Goal: Task Accomplishment & Management: Use online tool/utility

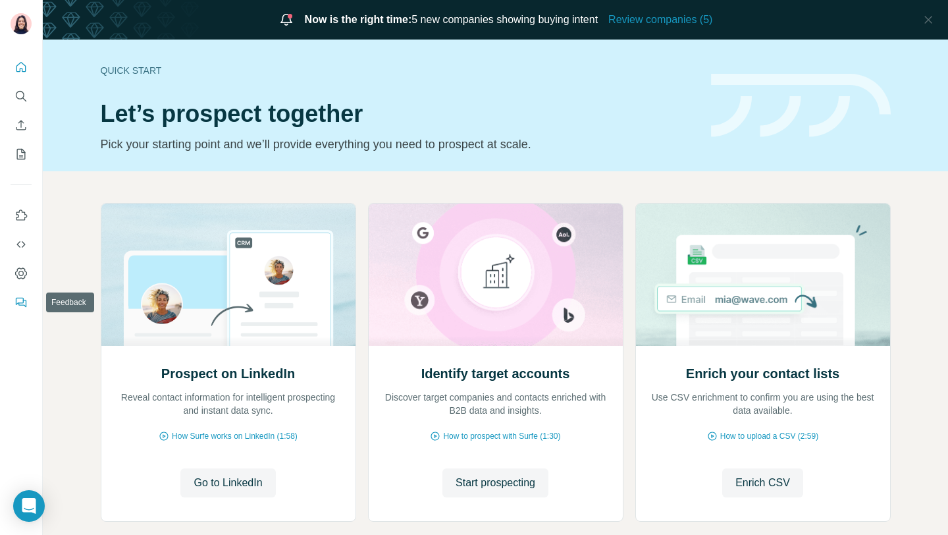
click at [20, 298] on icon "Feedback" at bounding box center [20, 302] width 13 height 13
click at [22, 215] on icon "Use Surfe on LinkedIn" at bounding box center [20, 215] width 13 height 13
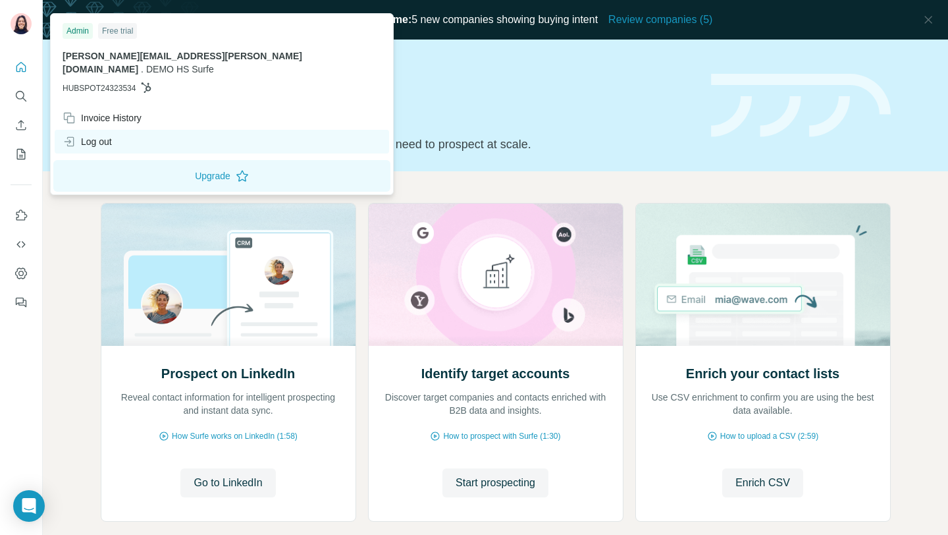
click at [107, 135] on div "Log out" at bounding box center [87, 141] width 49 height 13
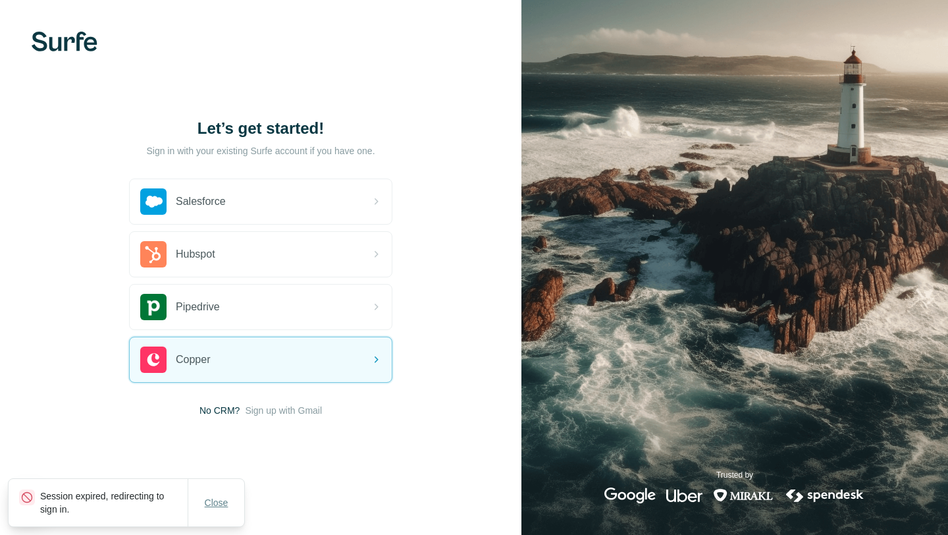
click at [207, 505] on span "Close" at bounding box center [217, 502] width 24 height 13
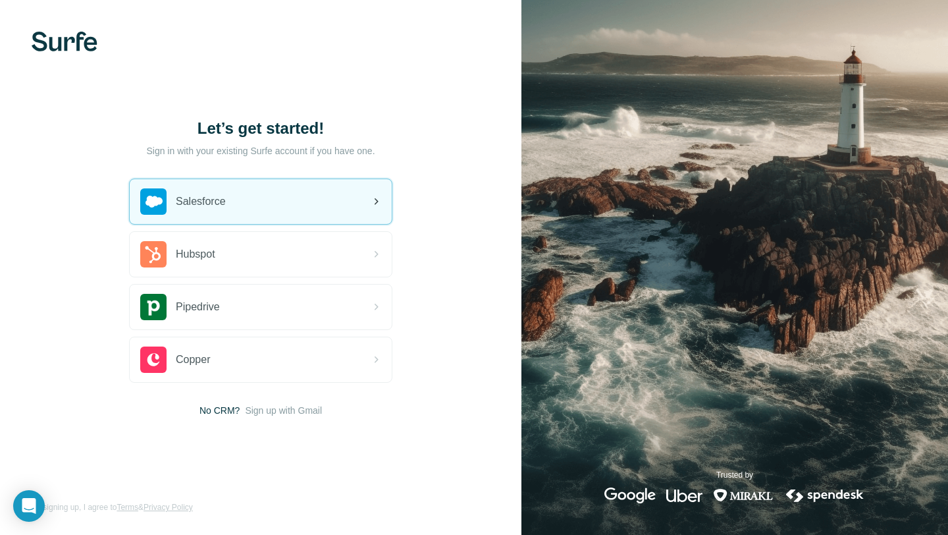
click at [209, 203] on span "Salesforce" at bounding box center [201, 202] width 50 height 16
click at [229, 201] on div "Salesforce" at bounding box center [261, 201] width 262 height 45
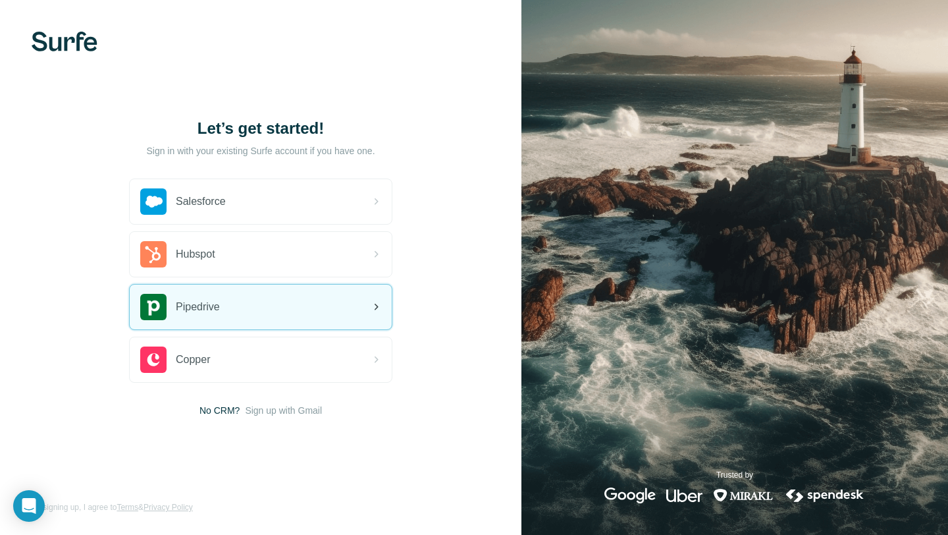
click at [242, 313] on div "Pipedrive" at bounding box center [261, 306] width 262 height 45
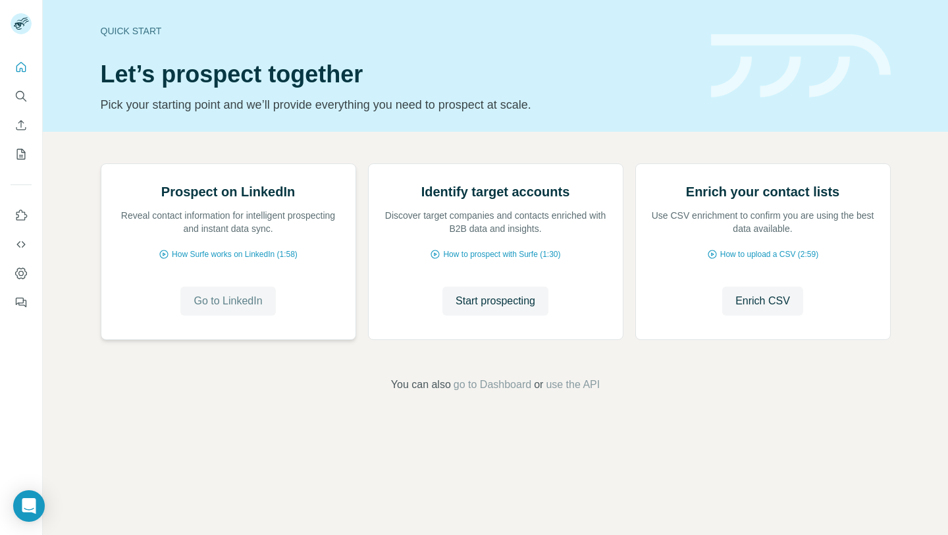
click at [201, 309] on span "Go to LinkedIn" at bounding box center [228, 301] width 68 height 16
